Goal: Task Accomplishment & Management: Manage account settings

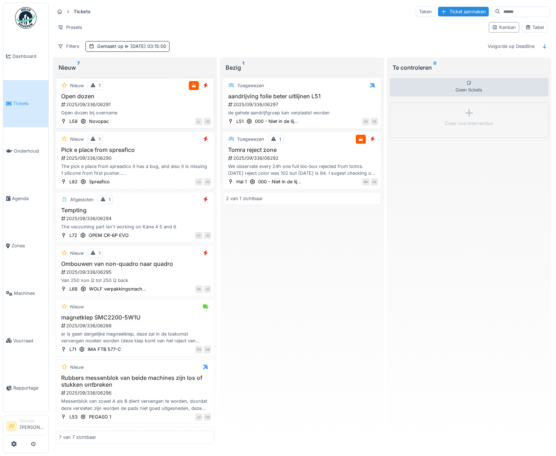
scroll to position [2, 0]
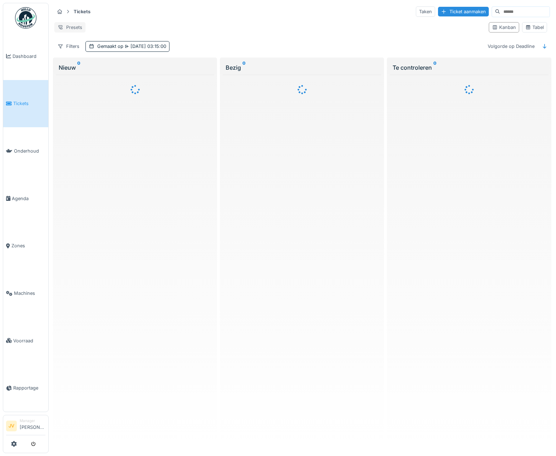
scroll to position [2, 0]
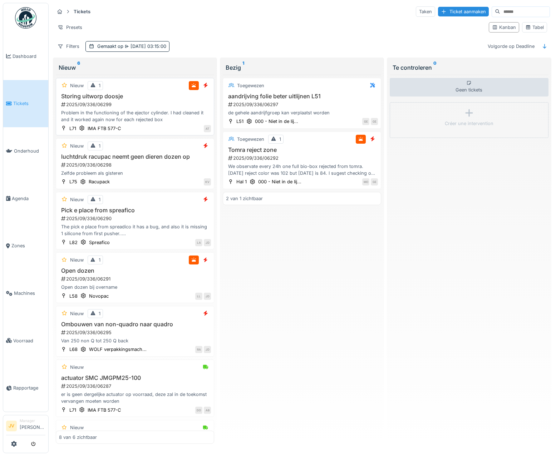
click at [166, 94] on h3 "Storing uitworp doosje" at bounding box center [135, 96] width 152 height 7
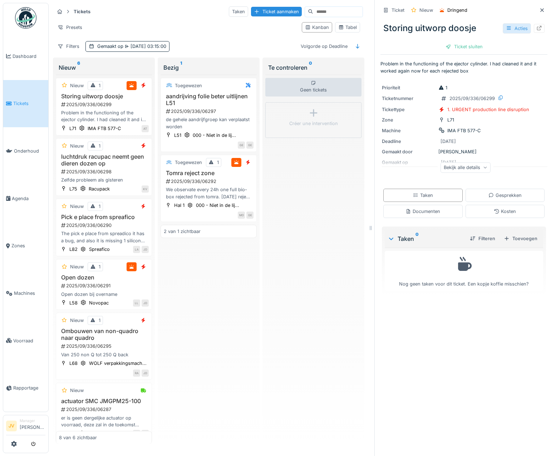
click at [506, 29] on icon at bounding box center [508, 28] width 4 height 4
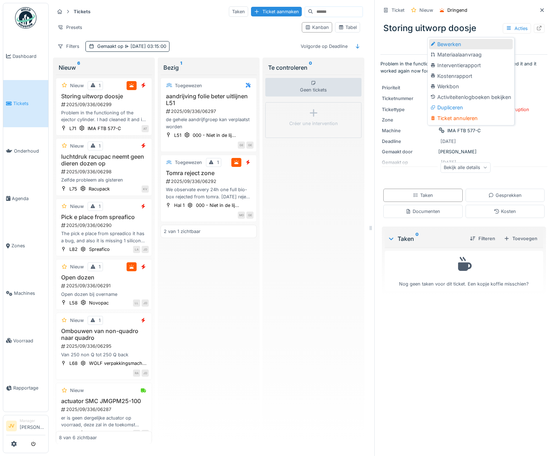
click at [448, 46] on div "Bewerken" at bounding box center [471, 44] width 84 height 11
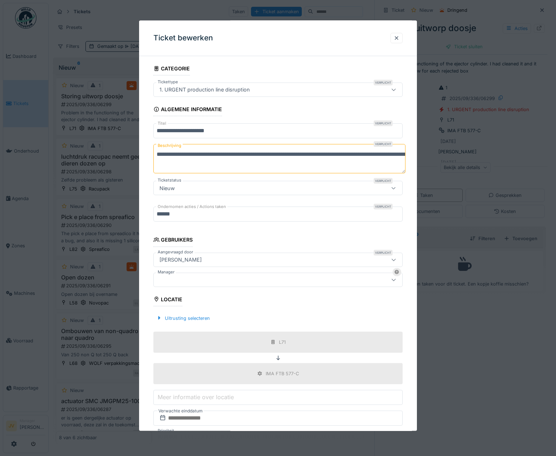
click at [184, 277] on div at bounding box center [262, 280] width 213 height 8
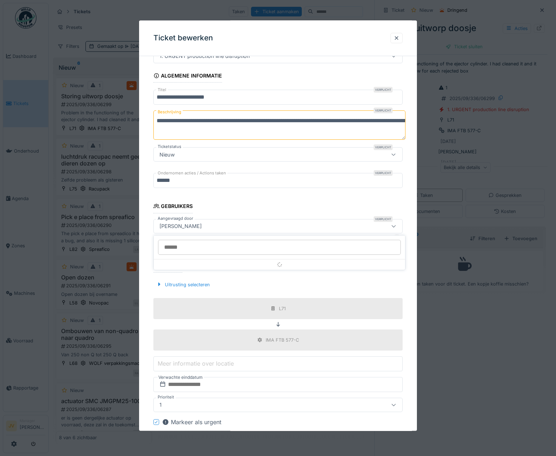
scroll to position [54, 0]
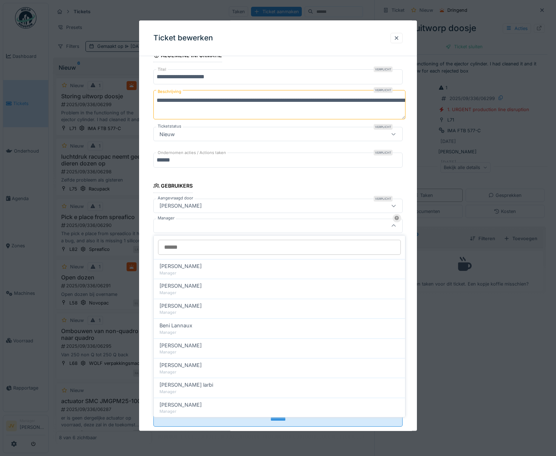
click at [184, 246] on input "Manager" at bounding box center [279, 247] width 243 height 15
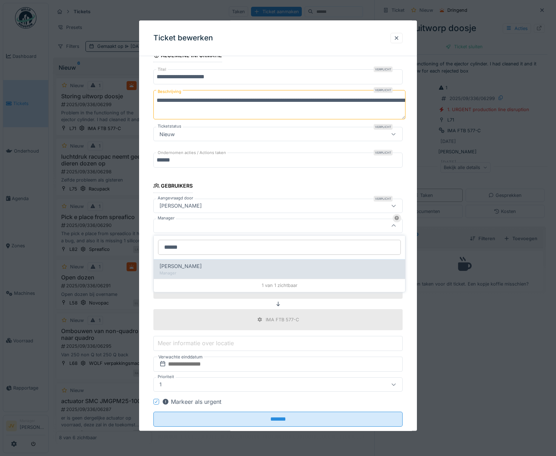
type input "******"
click at [203, 278] on div "[PERSON_NAME] wit Manager" at bounding box center [279, 269] width 251 height 20
type input "****"
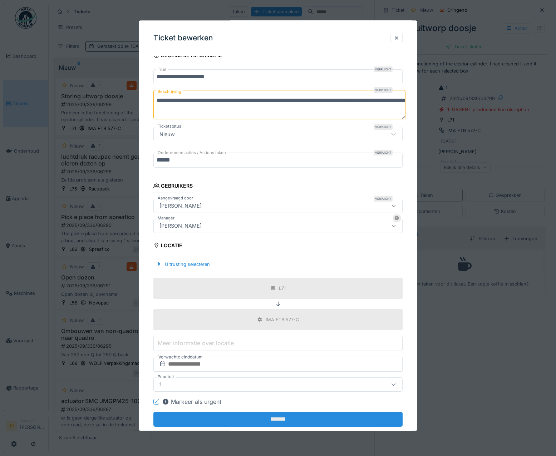
click at [275, 418] on input "*******" at bounding box center [277, 419] width 249 height 15
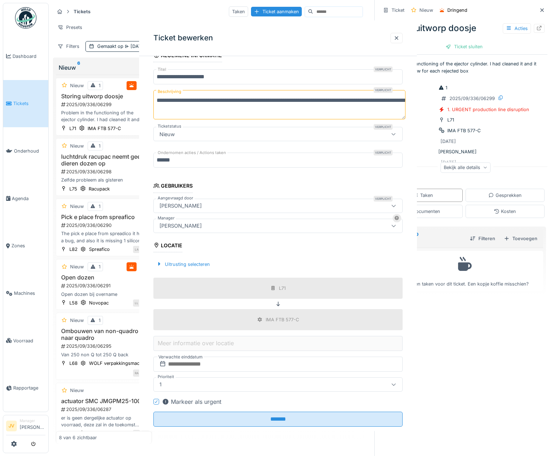
scroll to position [0, 0]
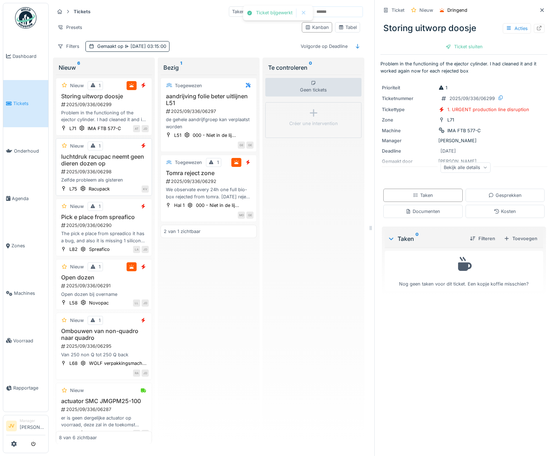
click at [135, 173] on div "2025/09/336/06298" at bounding box center [104, 171] width 88 height 7
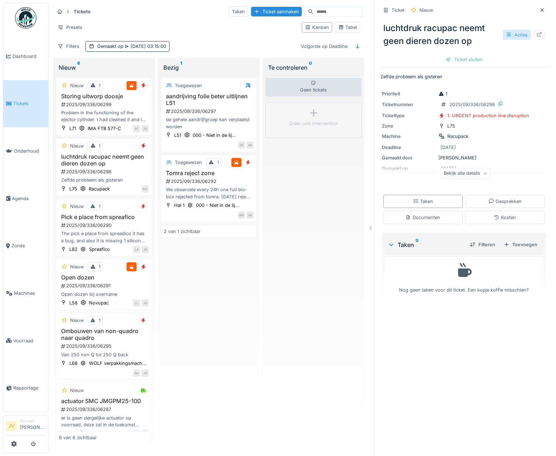
click at [506, 35] on icon at bounding box center [509, 34] width 6 height 5
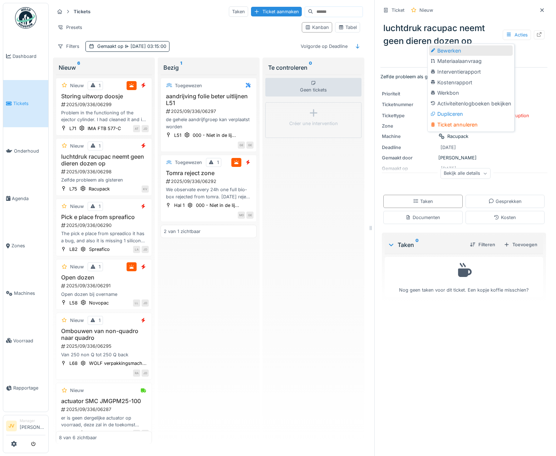
click at [446, 52] on div "Bewerken" at bounding box center [471, 50] width 84 height 11
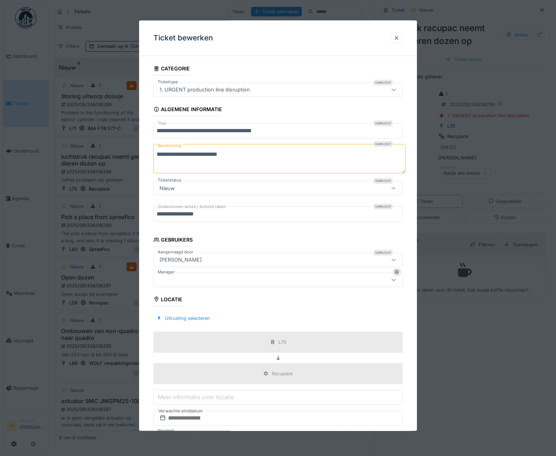
click at [230, 136] on input "**********" at bounding box center [277, 131] width 249 height 15
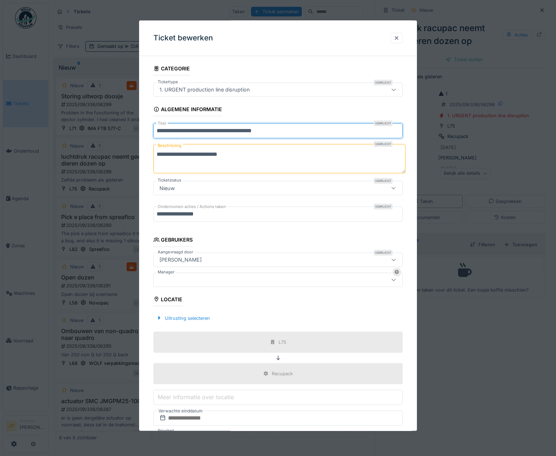
drag, startPoint x: 207, startPoint y: 131, endPoint x: 310, endPoint y: 129, distance: 103.3
click at [310, 129] on input "**********" at bounding box center [277, 131] width 249 height 15
type input "**********"
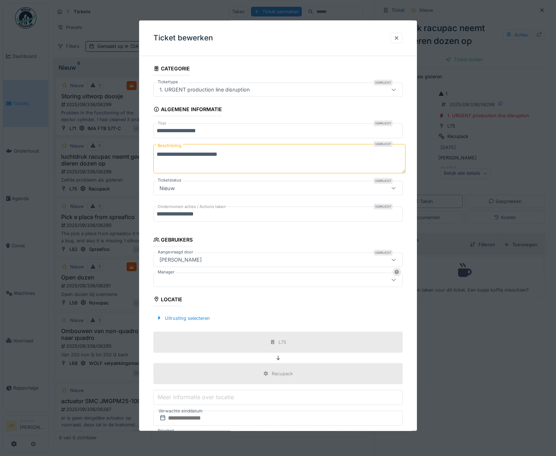
drag, startPoint x: 248, startPoint y: 159, endPoint x: 136, endPoint y: 155, distance: 111.9
click at [136, 155] on div "**********" at bounding box center [302, 228] width 507 height 456
type textarea "**********"
click at [192, 283] on div at bounding box center [262, 280] width 213 height 8
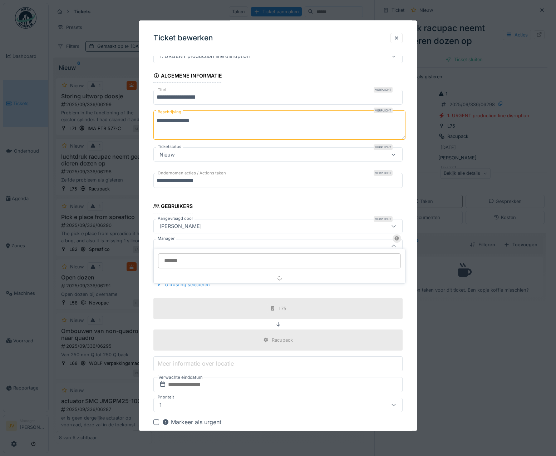
scroll to position [54, 0]
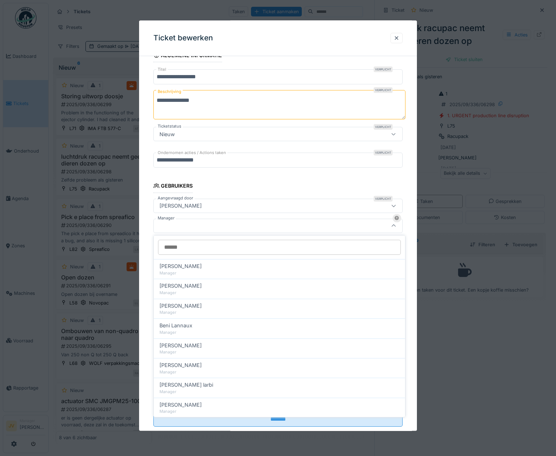
click at [186, 247] on input "Manager" at bounding box center [279, 247] width 243 height 15
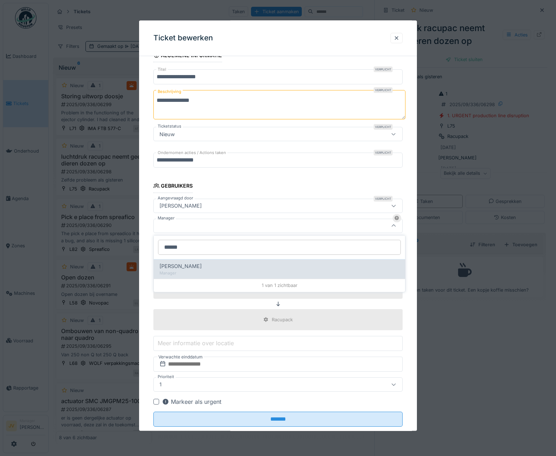
type input "******"
click at [194, 264] on div "[PERSON_NAME]" at bounding box center [279, 266] width 240 height 8
type input "****"
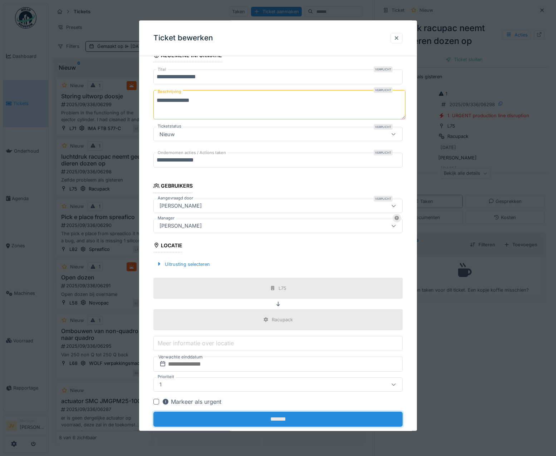
click at [268, 419] on input "*******" at bounding box center [277, 419] width 249 height 15
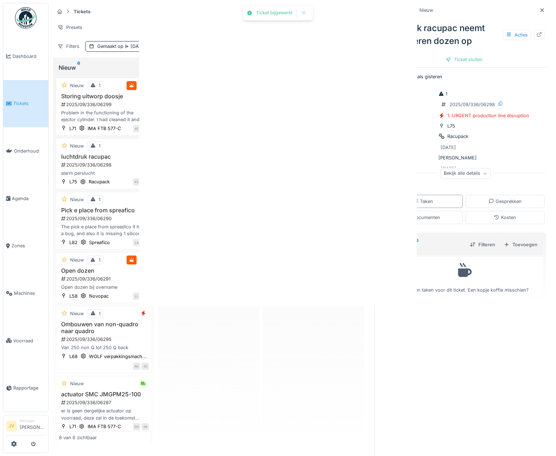
scroll to position [0, 0]
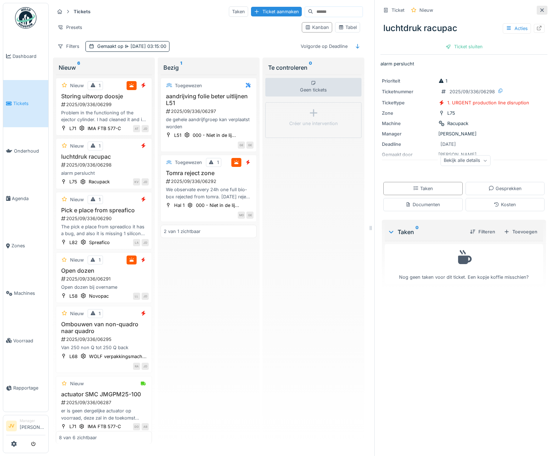
click at [539, 11] on icon at bounding box center [542, 10] width 6 height 5
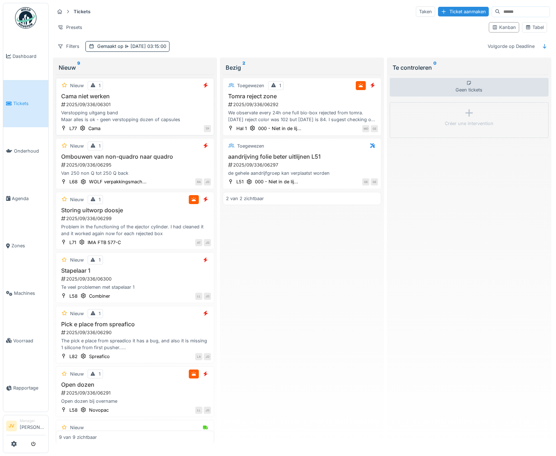
click at [151, 103] on div "2025/09/336/06301" at bounding box center [135, 104] width 150 height 7
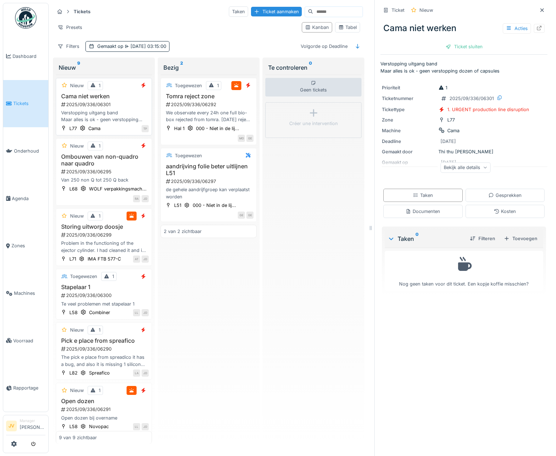
click at [128, 105] on div "2025/09/336/06301" at bounding box center [104, 104] width 88 height 7
click at [455, 46] on div "Ticket sluiten" at bounding box center [463, 47] width 43 height 10
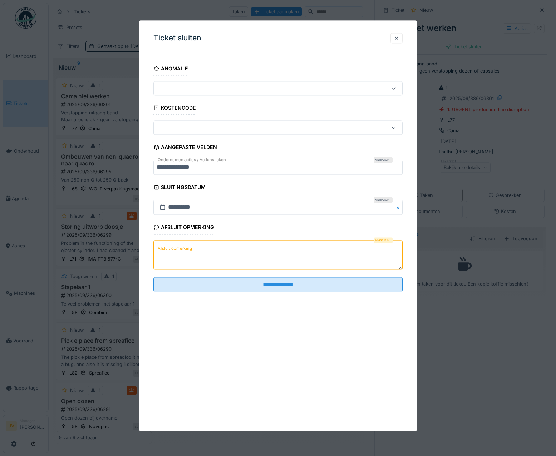
click at [174, 246] on label "Afsluit opmerking" at bounding box center [174, 248] width 37 height 9
click at [174, 246] on textarea "Afsluit opmerking" at bounding box center [277, 254] width 249 height 29
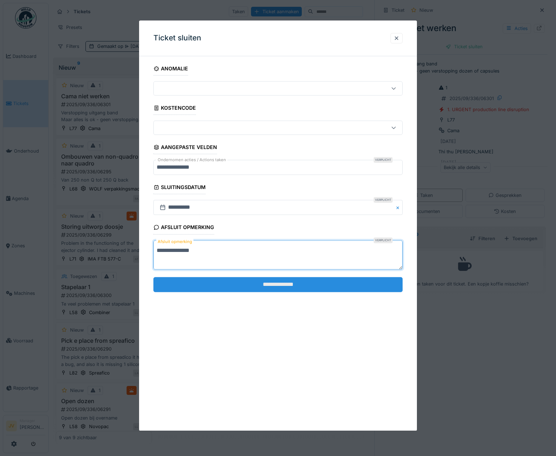
type textarea "**********"
click at [268, 283] on input "**********" at bounding box center [277, 284] width 249 height 15
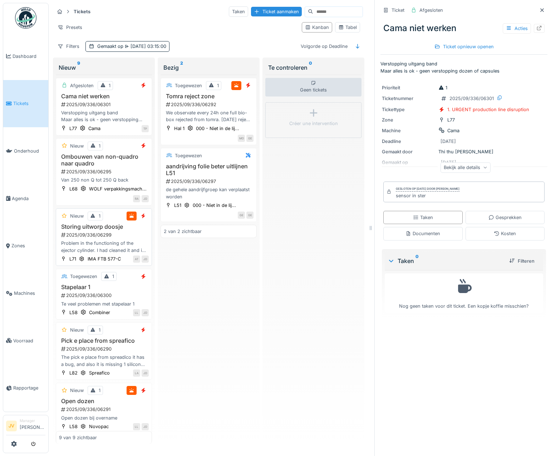
click at [135, 238] on div "2025/09/336/06299" at bounding box center [104, 234] width 88 height 7
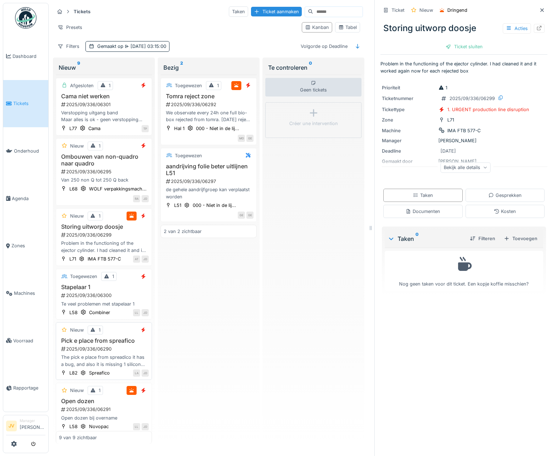
click at [134, 363] on div "Pick e place from spreafico 2025/09/336/06290 The pick e place from spreadico i…" at bounding box center [104, 352] width 90 height 30
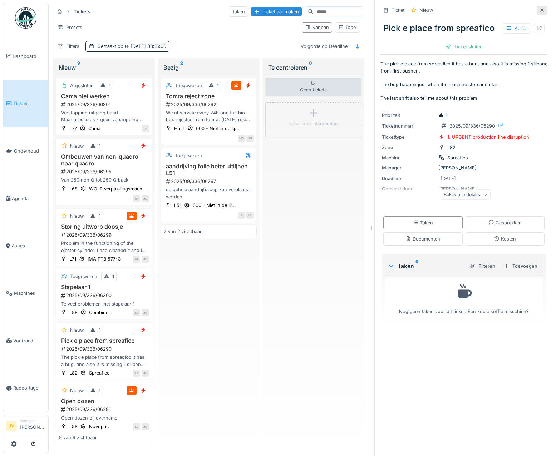
click at [536, 10] on div at bounding box center [541, 10] width 11 height 9
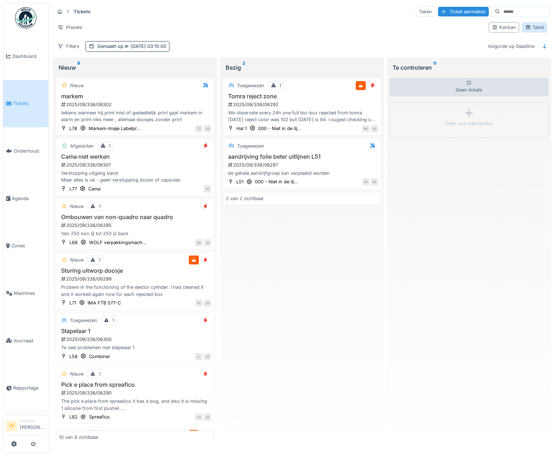
click at [534, 31] on div "Tabel" at bounding box center [534, 27] width 19 height 7
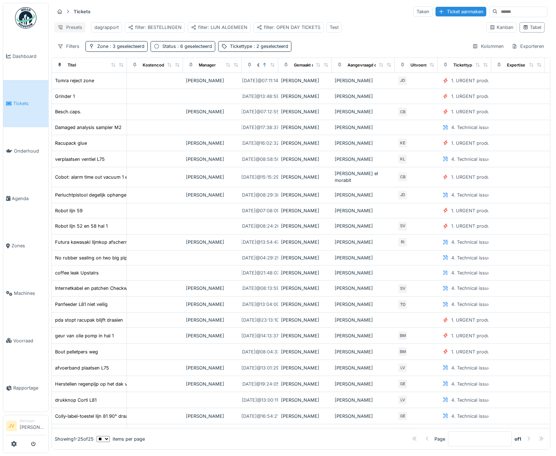
click at [79, 29] on div "Presets" at bounding box center [69, 27] width 31 height 10
click at [100, 14] on div "Tickets Taken Ticket aanmaken" at bounding box center [300, 12] width 493 height 12
click at [104, 50] on div "Zone : 3 geselecteerd" at bounding box center [120, 46] width 47 height 7
click at [130, 83] on icon at bounding box center [129, 83] width 6 height 5
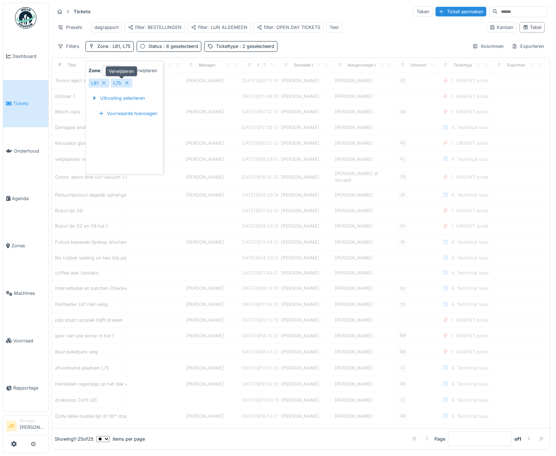
click at [130, 83] on icon at bounding box center [127, 83] width 6 height 5
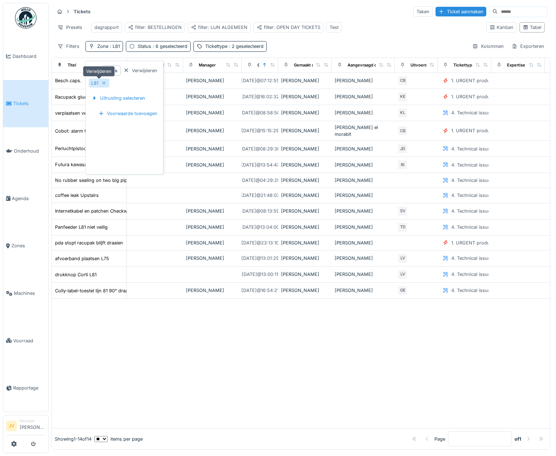
click at [107, 83] on div "L81" at bounding box center [99, 83] width 21 height 9
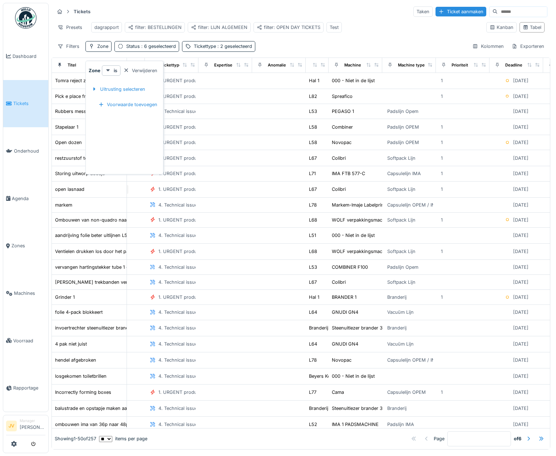
scroll to position [0, 296]
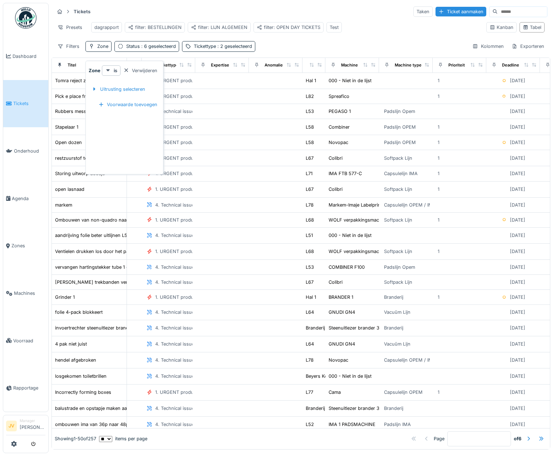
click at [291, 45] on div "Tickets Taken Ticket aanmaken Presets dagrapport filter: BESTELLINGEN filter: L…" at bounding box center [300, 29] width 498 height 52
click at [218, 49] on span ": 2 geselecteerd" at bounding box center [234, 46] width 36 height 5
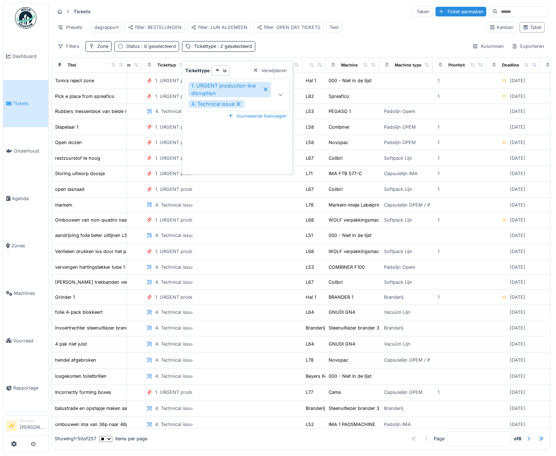
click at [169, 49] on span ": 6 geselecteerd" at bounding box center [158, 46] width 36 height 5
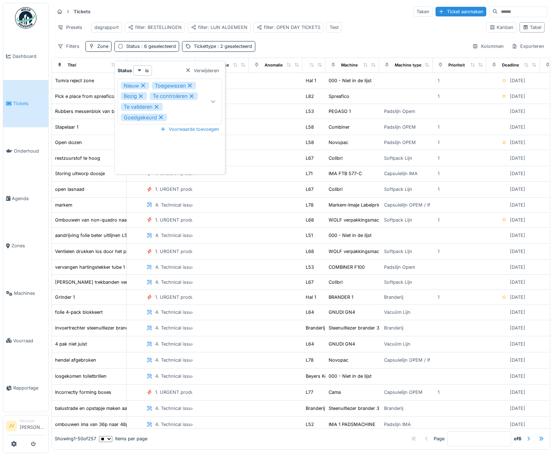
click at [211, 103] on icon at bounding box center [213, 101] width 6 height 5
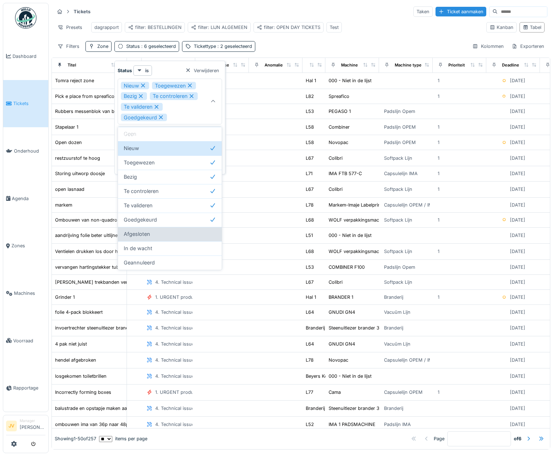
click at [181, 238] on div "Afgesloten" at bounding box center [170, 234] width 92 height 8
type input "**********"
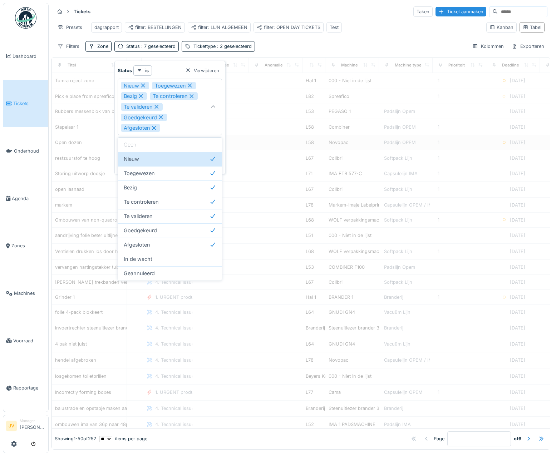
click at [259, 150] on td at bounding box center [276, 142] width 54 height 15
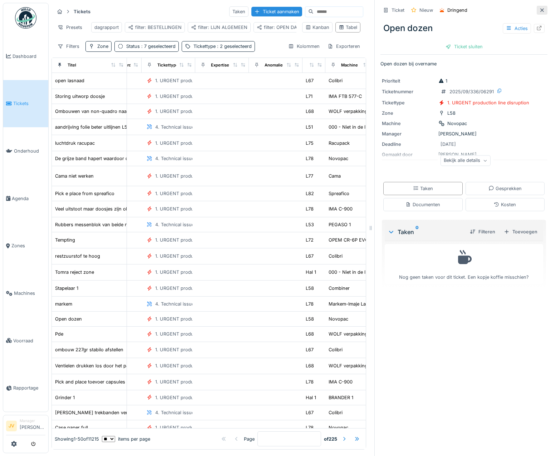
click at [539, 9] on icon at bounding box center [542, 10] width 6 height 5
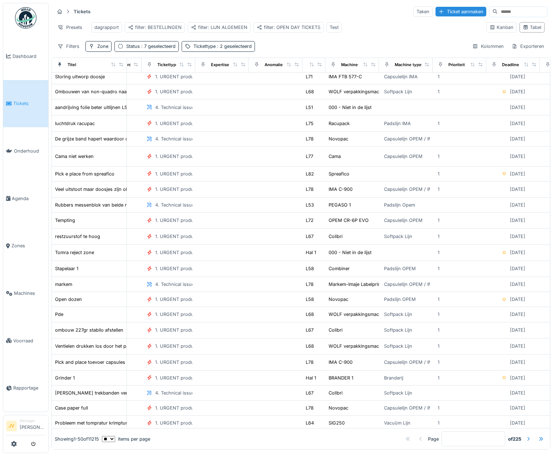
scroll to position [0, 296]
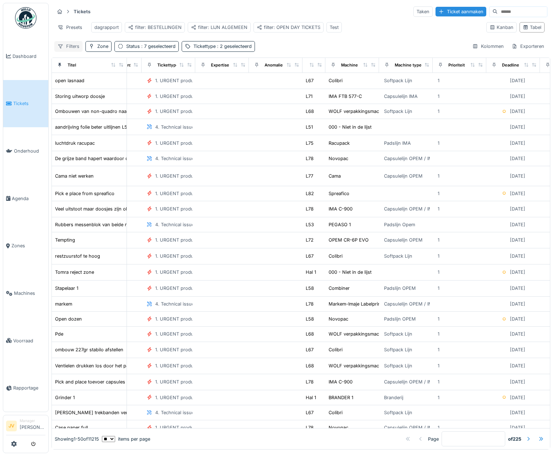
click at [69, 48] on div "Filters" at bounding box center [68, 46] width 28 height 10
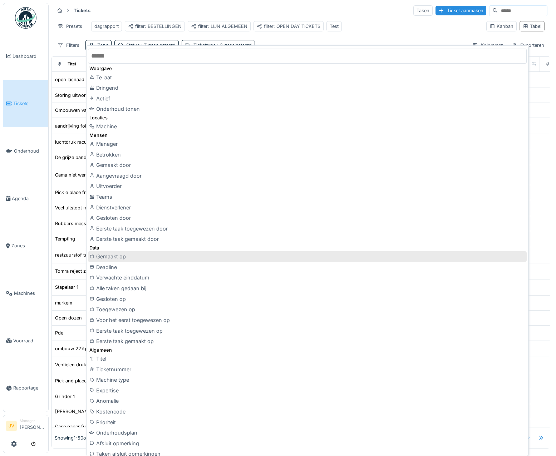
click at [114, 258] on div "Gemaakt op" at bounding box center [307, 256] width 438 height 11
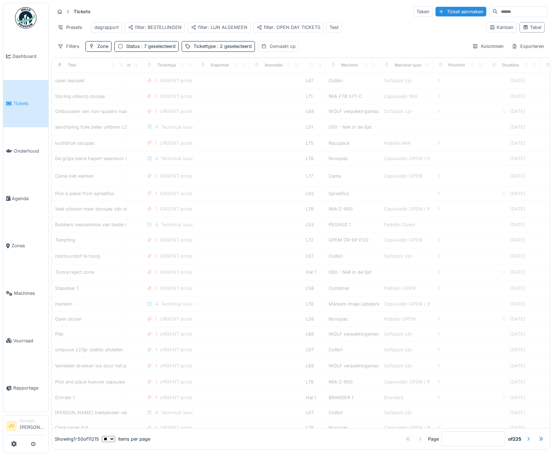
click at [283, 50] on div "Gemaakt op" at bounding box center [282, 46] width 26 height 7
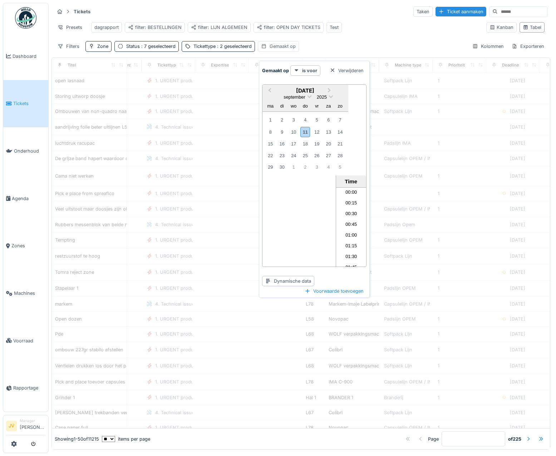
scroll to position [438, 0]
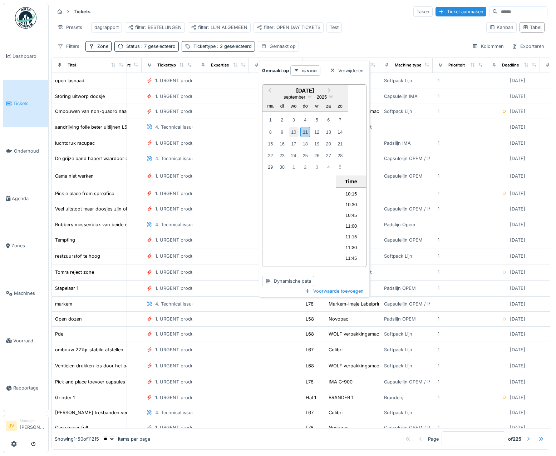
click at [297, 130] on div "10" at bounding box center [294, 132] width 10 height 10
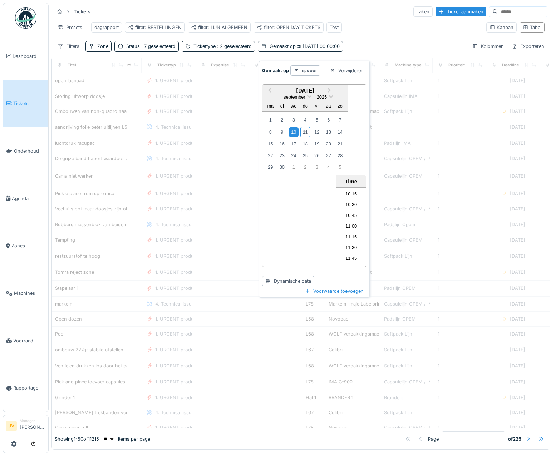
click at [292, 184] on div "Previous Month Next Month september 2025 september 2025 ma di wo do vr za zo 1 …" at bounding box center [314, 175] width 104 height 183
click at [350, 192] on li "03:30" at bounding box center [351, 191] width 30 height 11
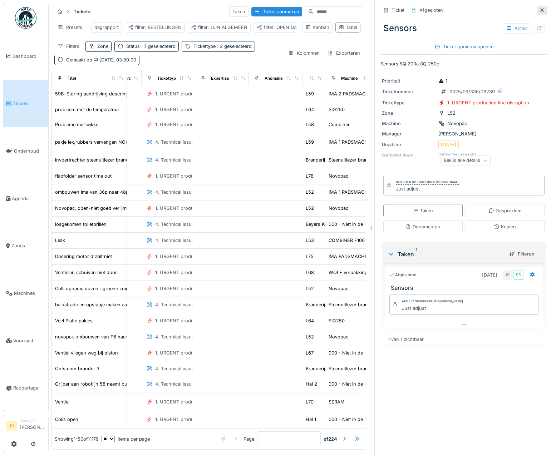
click at [539, 9] on icon at bounding box center [542, 10] width 6 height 5
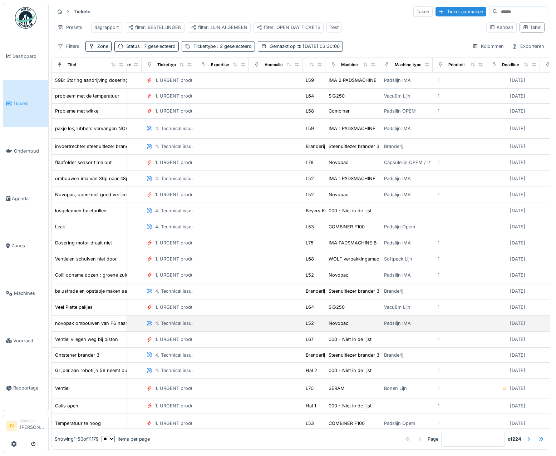
scroll to position [0, 296]
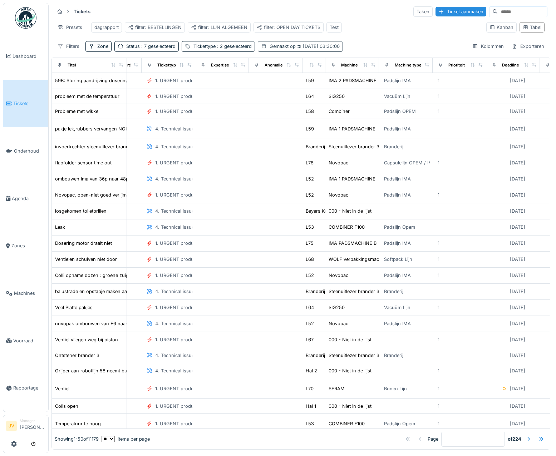
click at [300, 48] on icon at bounding box center [299, 46] width 4 height 3
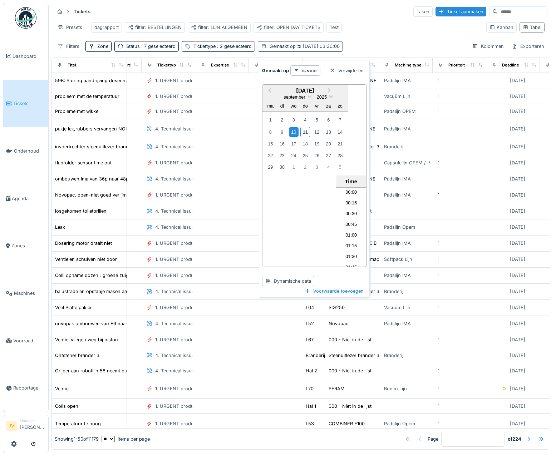
scroll to position [116, 0]
click at [310, 68] on strong "is voor" at bounding box center [309, 70] width 15 height 7
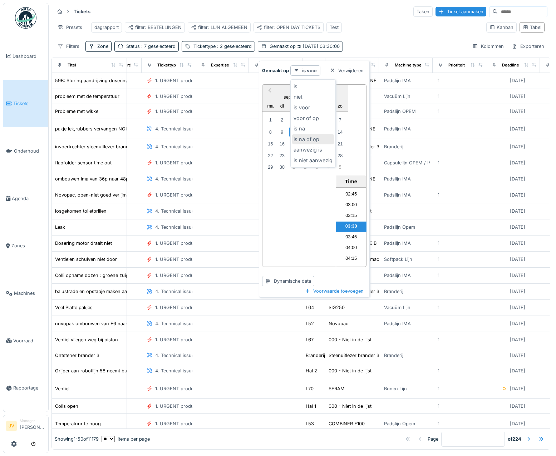
click at [319, 139] on div "is na of op" at bounding box center [313, 139] width 42 height 11
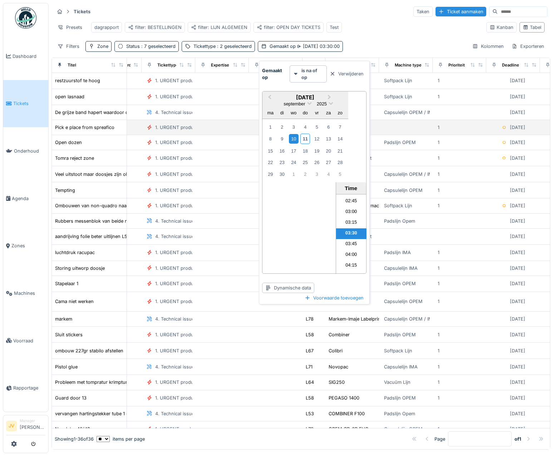
scroll to position [0, 0]
click at [361, 33] on div "Presets dagrapport filter: BESTELLINGEN filter: LIJN ALGEMEEN filter: OPEN DAY …" at bounding box center [267, 27] width 426 height 16
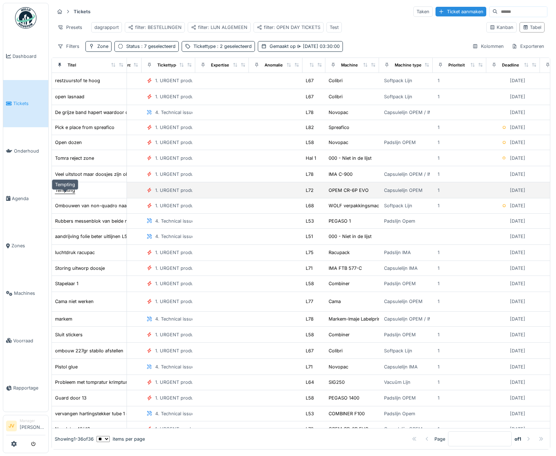
click at [61, 194] on div "Tempting" at bounding box center [65, 190] width 20 height 7
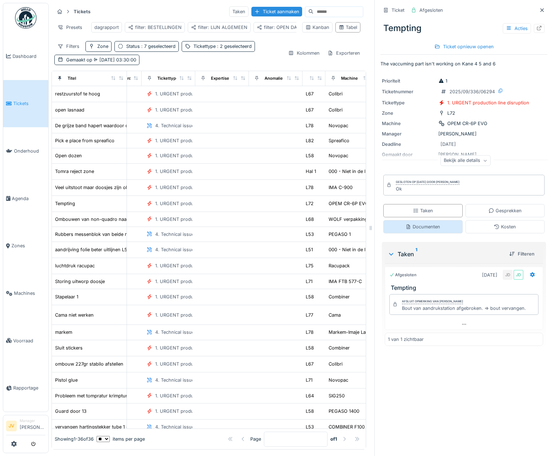
click at [410, 230] on div "Documenten" at bounding box center [422, 226] width 35 height 7
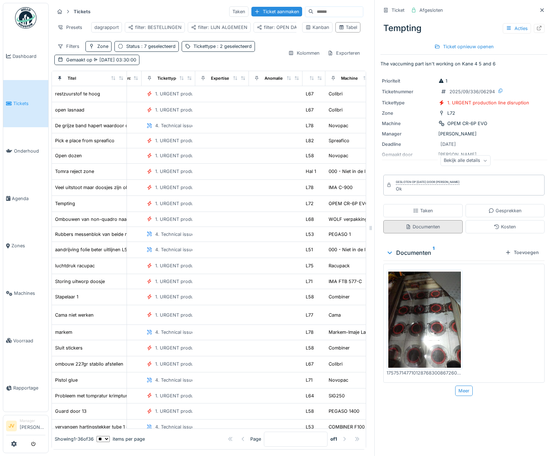
scroll to position [5, 0]
click at [488, 208] on icon at bounding box center [491, 210] width 6 height 5
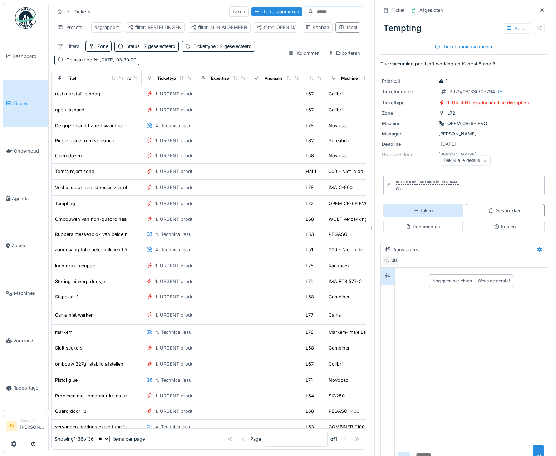
click at [432, 208] on div "Taken" at bounding box center [422, 210] width 79 height 13
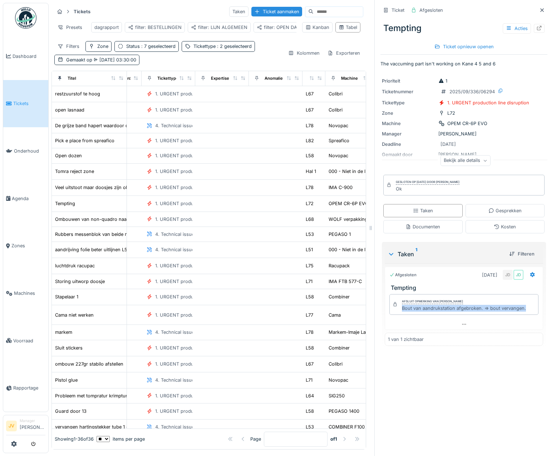
drag, startPoint x: 397, startPoint y: 305, endPoint x: 518, endPoint y: 302, distance: 121.9
click at [518, 302] on div "Afsluit opmerking van Jasper De wit Bout van aandrukstation afgebroken. => bout…" at bounding box center [463, 304] width 149 height 21
copy div "Bout van aandrukstation afgebroken. => bout vervangen."
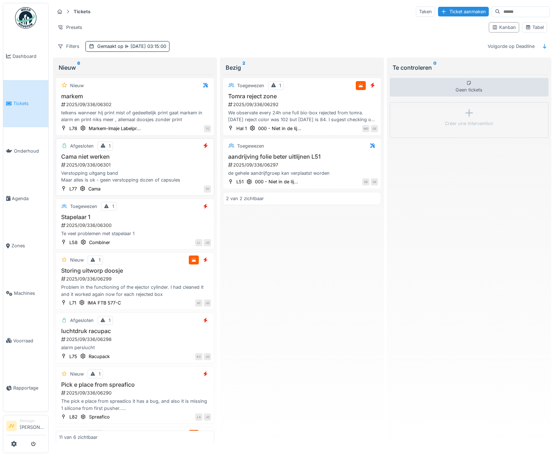
scroll to position [2, 0]
click at [182, 96] on h3 "markem" at bounding box center [135, 96] width 152 height 7
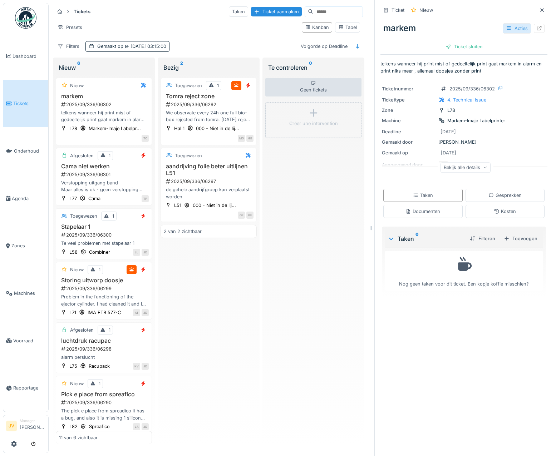
click at [506, 26] on icon at bounding box center [508, 28] width 4 height 4
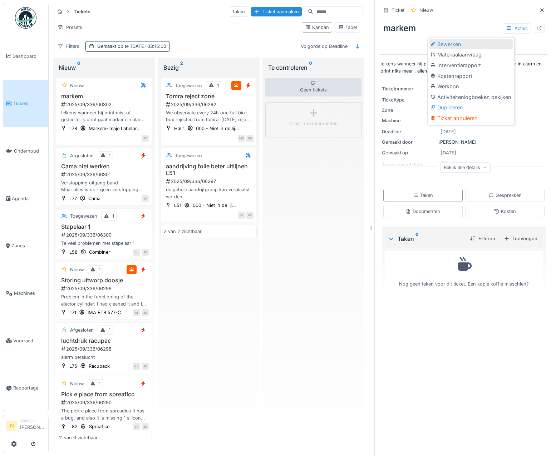
click at [480, 42] on div "Bewerken" at bounding box center [471, 44] width 84 height 11
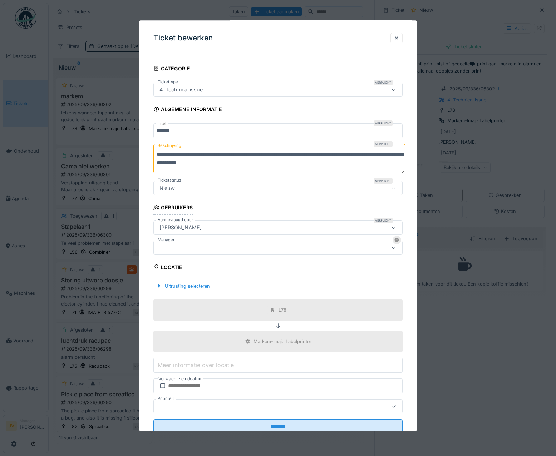
click at [185, 247] on div at bounding box center [262, 248] width 213 height 8
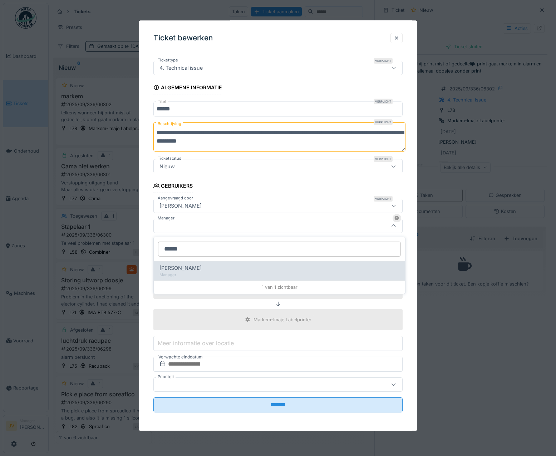
type input "******"
click at [208, 261] on div "[PERSON_NAME] wit Manager" at bounding box center [279, 271] width 251 height 20
type input "****"
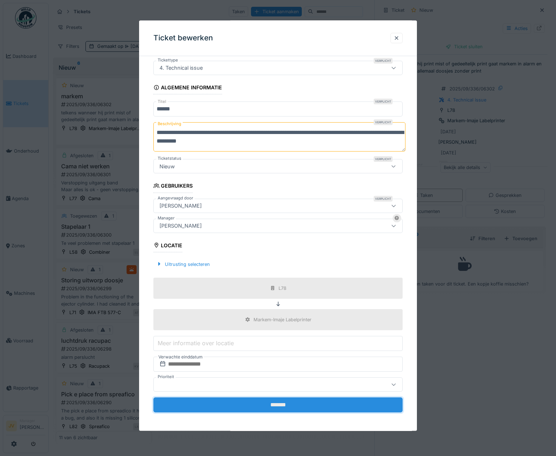
click at [277, 403] on input "*******" at bounding box center [277, 404] width 249 height 15
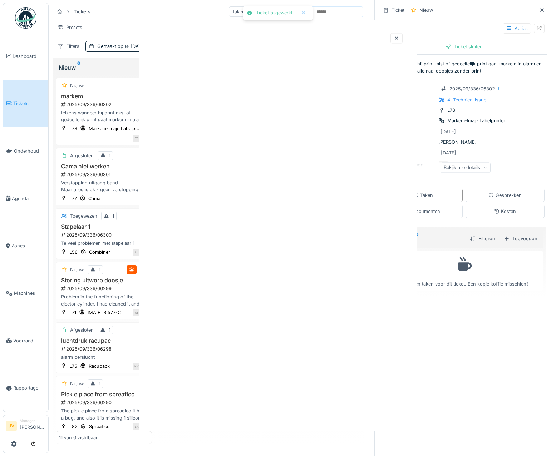
scroll to position [0, 0]
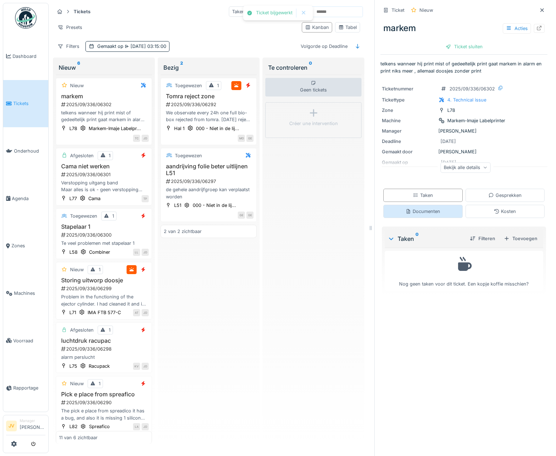
click at [417, 211] on div "Documenten" at bounding box center [422, 211] width 35 height 7
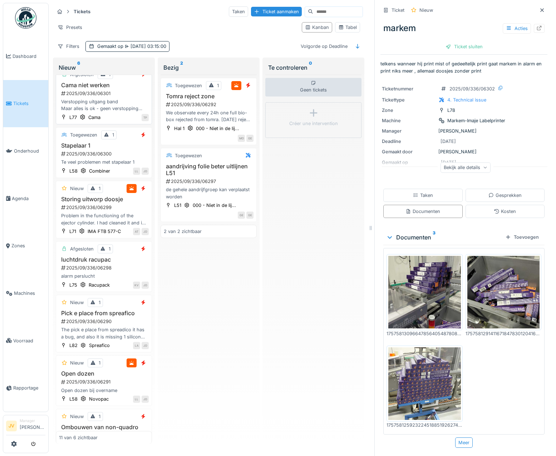
scroll to position [107, 0]
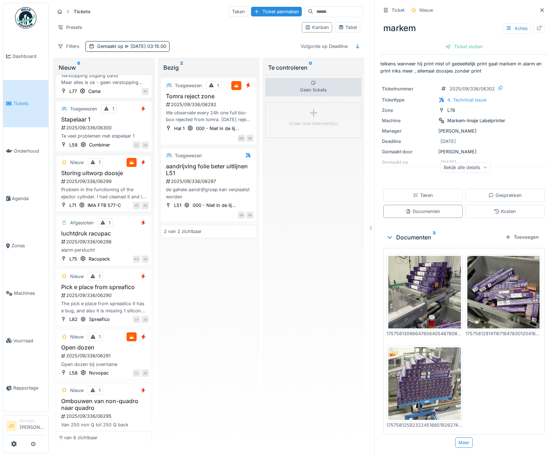
click at [132, 190] on div "Storing uitworp doosje 2025/09/336/06299 Problem in the functioning of the ejec…" at bounding box center [104, 185] width 90 height 30
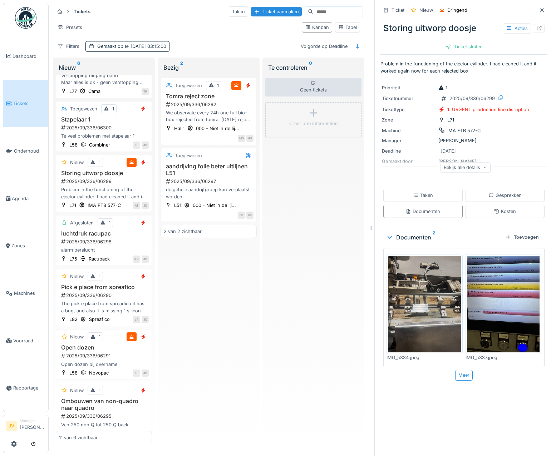
click at [492, 285] on img at bounding box center [503, 304] width 73 height 96
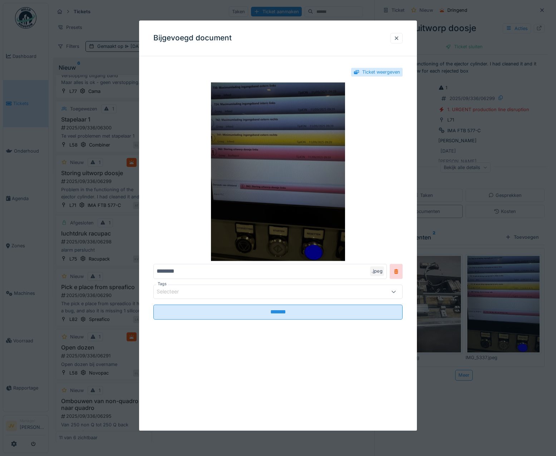
click at [298, 237] on img at bounding box center [277, 172] width 249 height 179
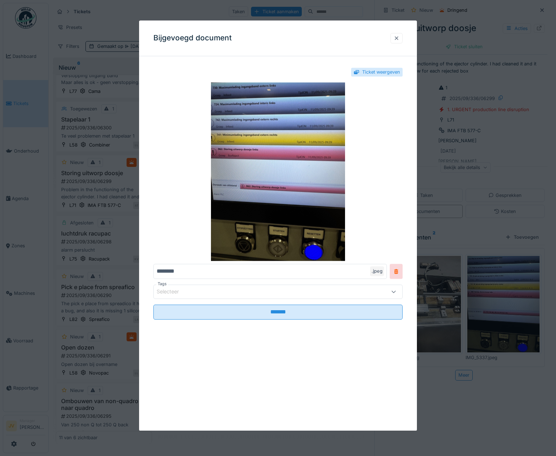
click at [399, 39] on div at bounding box center [396, 38] width 6 height 7
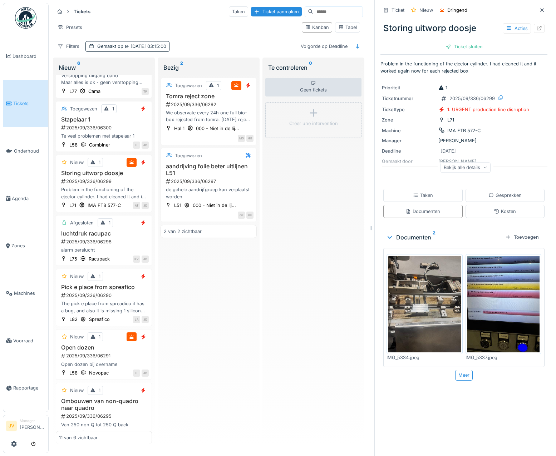
click at [539, 8] on icon at bounding box center [542, 10] width 6 height 5
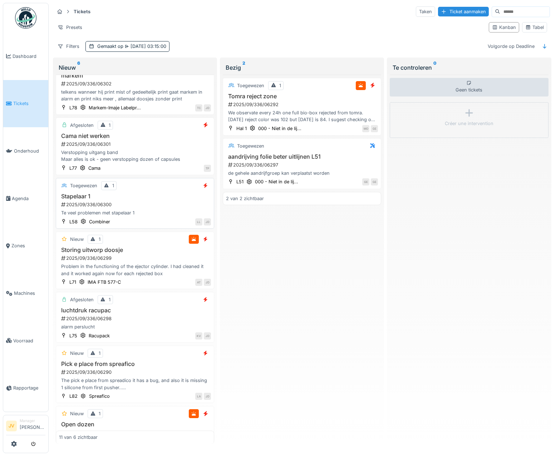
scroll to position [16, 0]
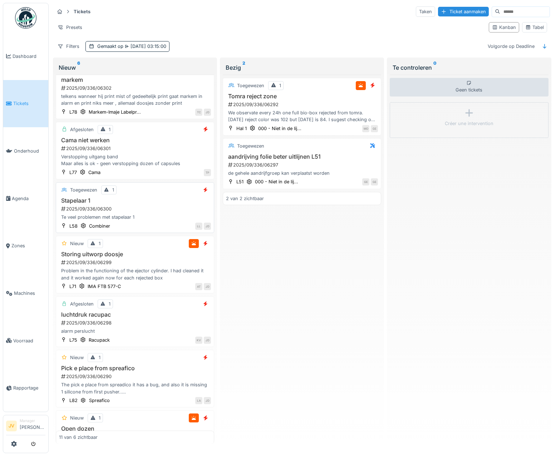
click at [163, 219] on div "Toegewezen 1 Stapelaar 1 2025/09/336/06300 Te veel problemen met stapelaar 1 L5…" at bounding box center [135, 207] width 158 height 51
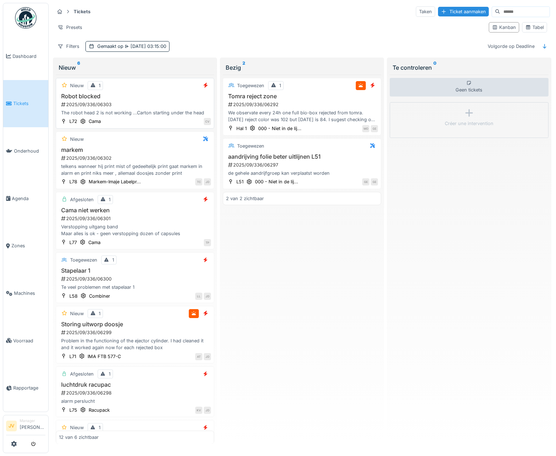
scroll to position [0, 0]
click at [151, 103] on div "2025/09/336/06303" at bounding box center [135, 104] width 150 height 7
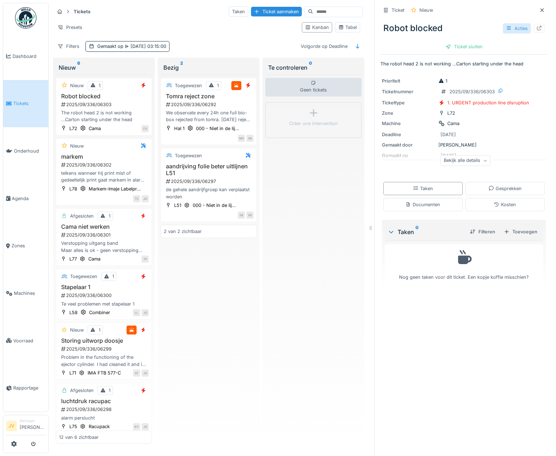
click at [512, 24] on div "Acties" at bounding box center [516, 28] width 28 height 10
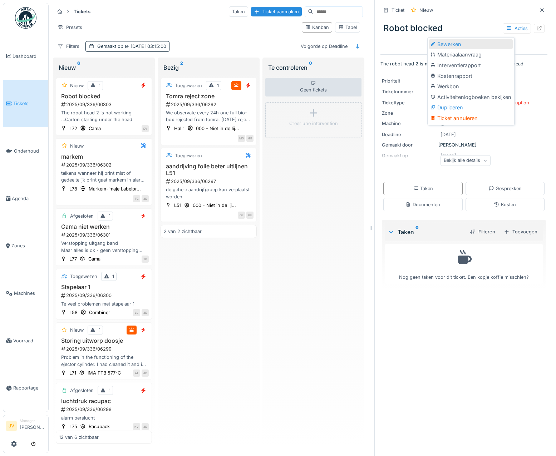
click at [465, 42] on div "Bewerken" at bounding box center [471, 44] width 84 height 11
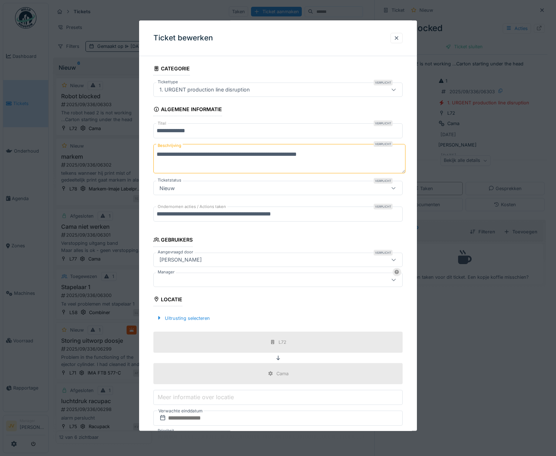
click at [171, 277] on div at bounding box center [262, 280] width 213 height 8
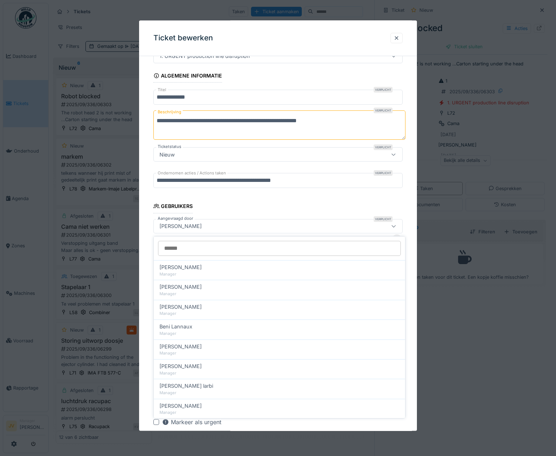
scroll to position [54, 0]
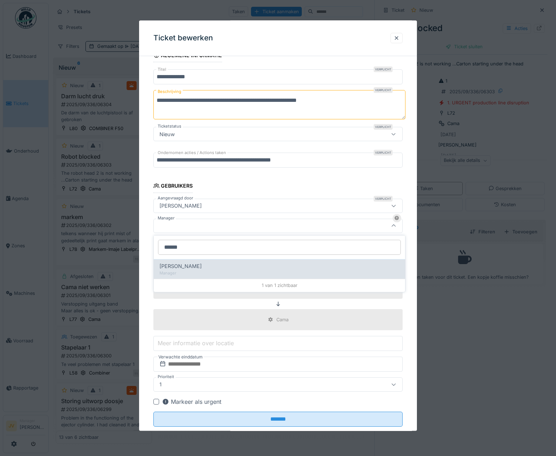
type input "******"
click at [188, 262] on span "[PERSON_NAME]" at bounding box center [180, 266] width 42 height 8
type input "****"
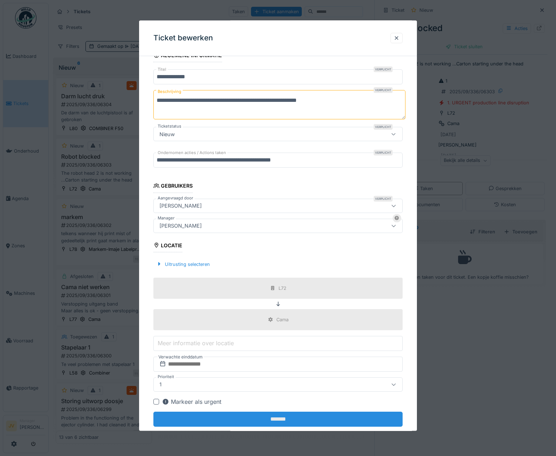
click at [271, 418] on input "*******" at bounding box center [277, 419] width 249 height 15
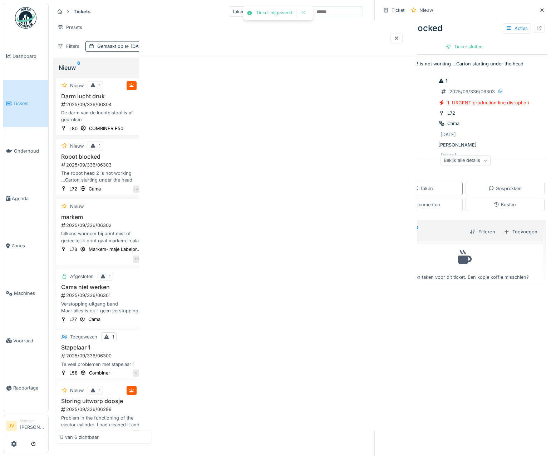
scroll to position [0, 0]
